Goal: Information Seeking & Learning: Learn about a topic

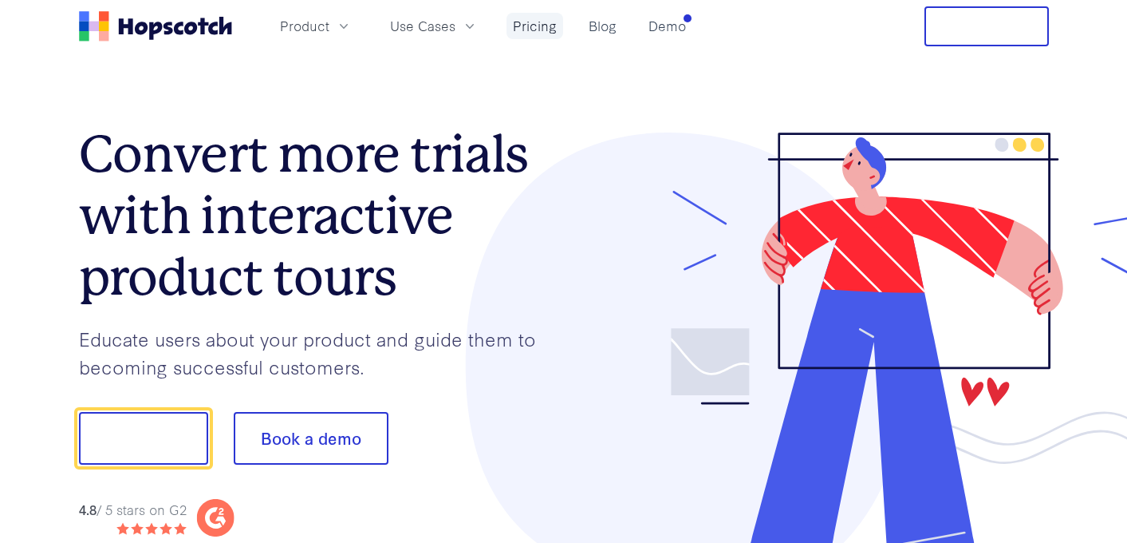
click at [546, 33] on link "Pricing" at bounding box center [535, 26] width 57 height 26
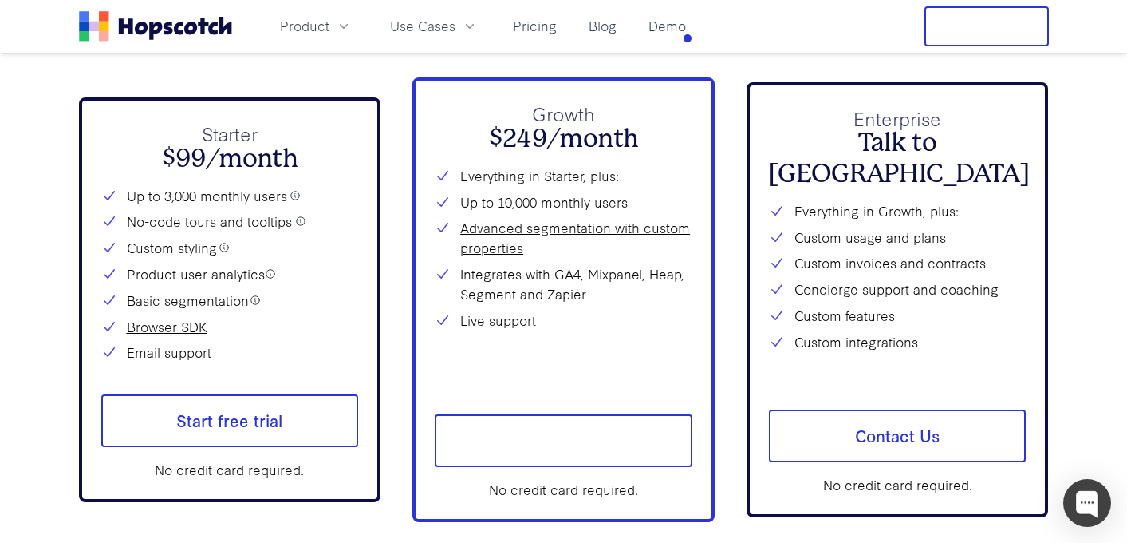
scroll to position [5769, 0]
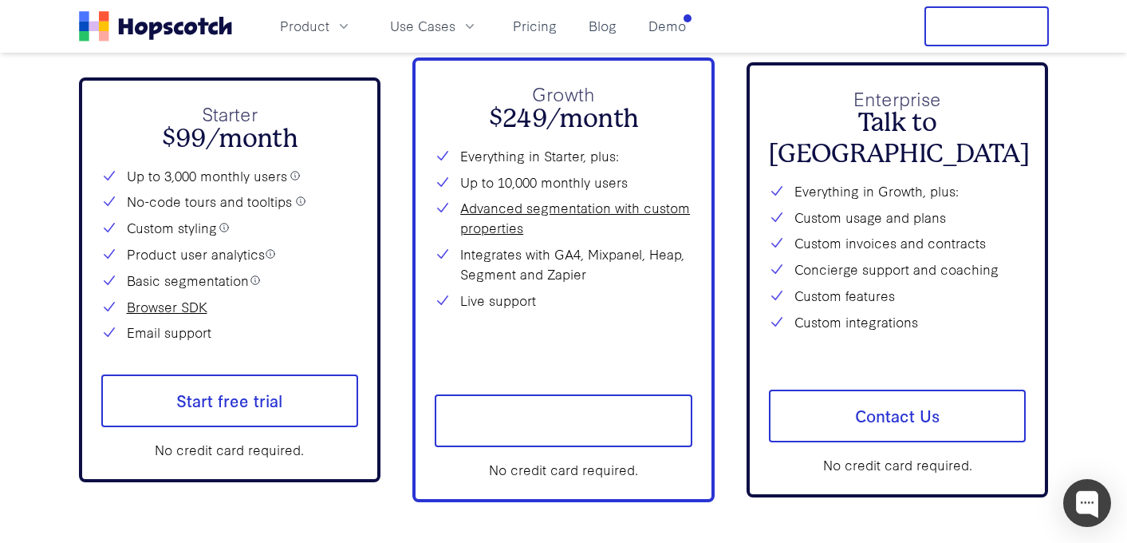
click at [294, 174] on icon at bounding box center [295, 175] width 11 height 11
click at [221, 227] on icon at bounding box center [224, 227] width 11 height 11
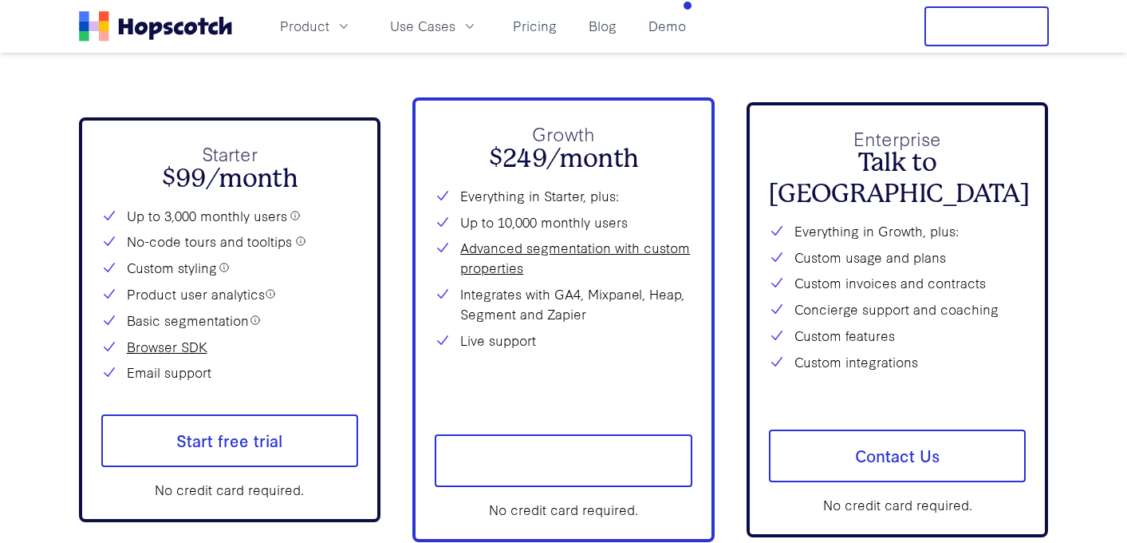
scroll to position [5749, 0]
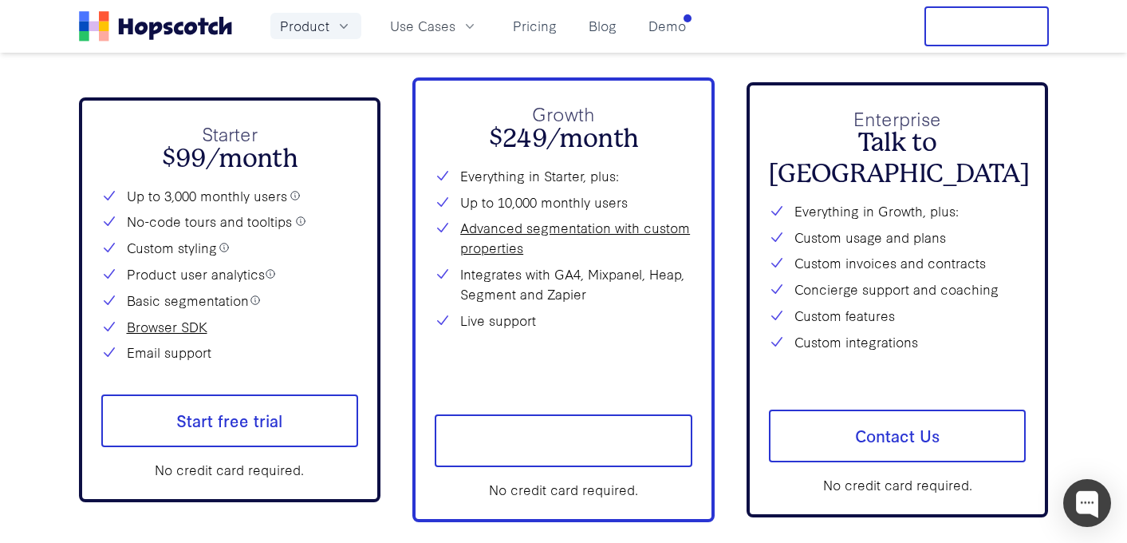
click at [339, 35] on button "Product" at bounding box center [315, 26] width 91 height 26
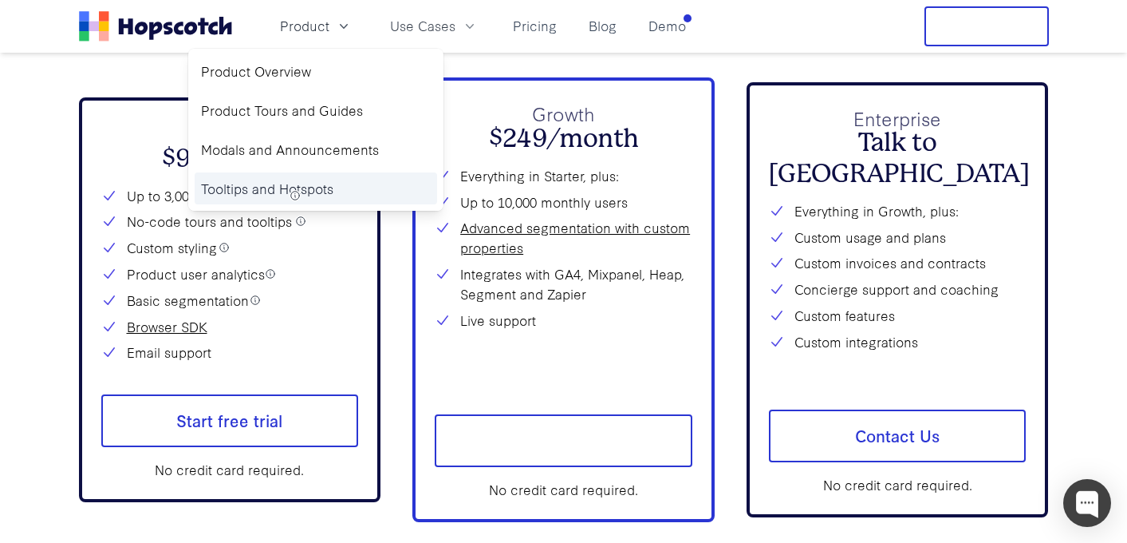
click at [270, 188] on link "Tooltips and Hotspots" at bounding box center [316, 188] width 243 height 33
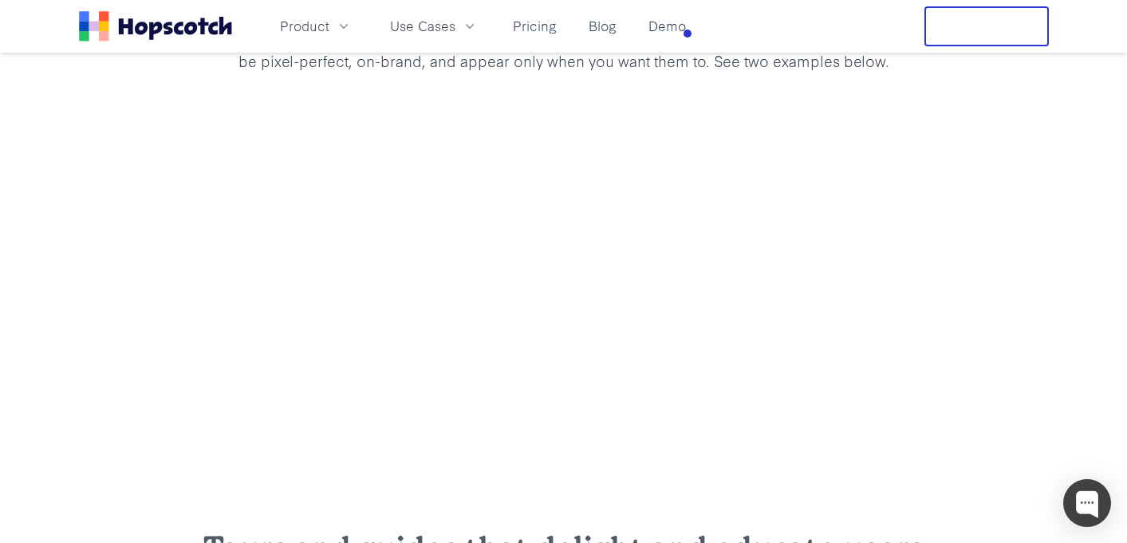
scroll to position [1446, 0]
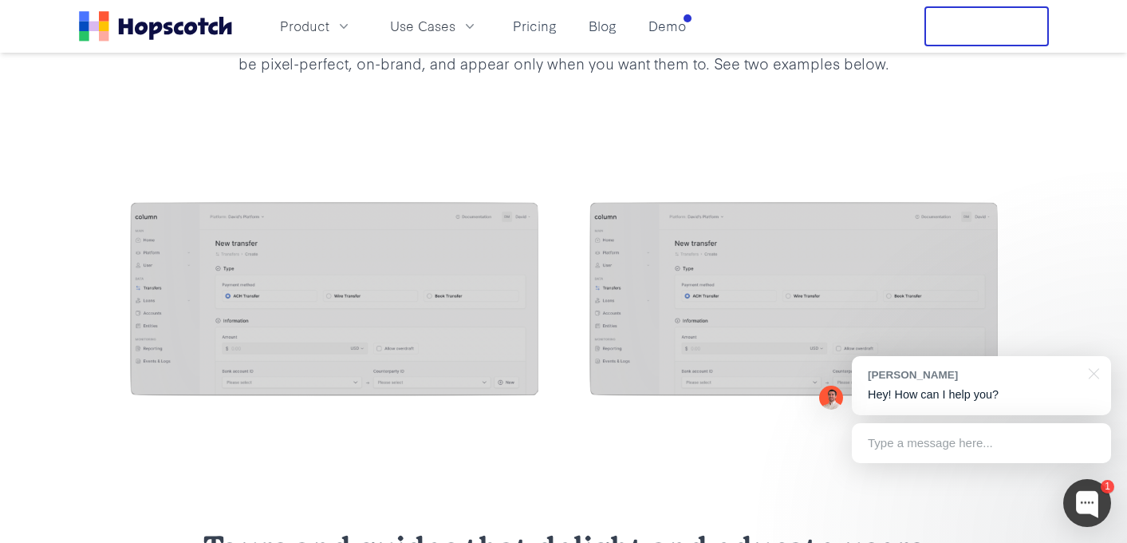
click at [519, 150] on div at bounding box center [563, 301] width 1127 height 326
